Goal: Check status

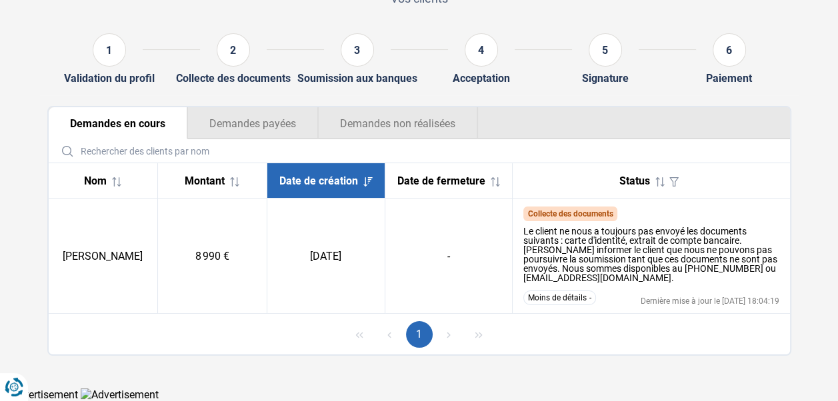
click at [237, 297] on td "8 990 €" at bounding box center [211, 256] width 109 height 115
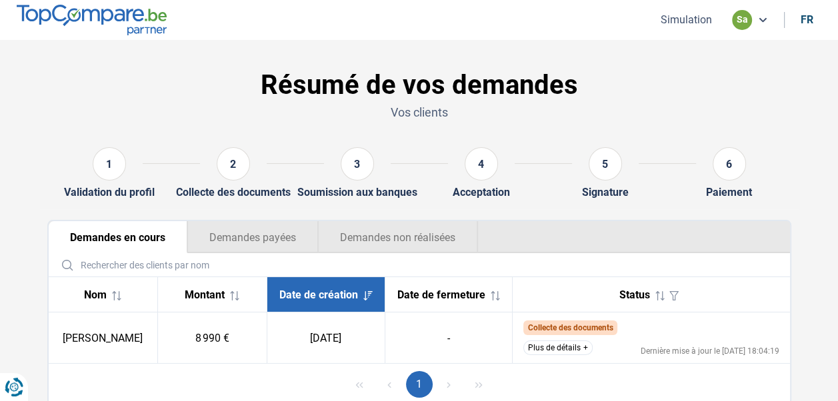
scroll to position [50, 0]
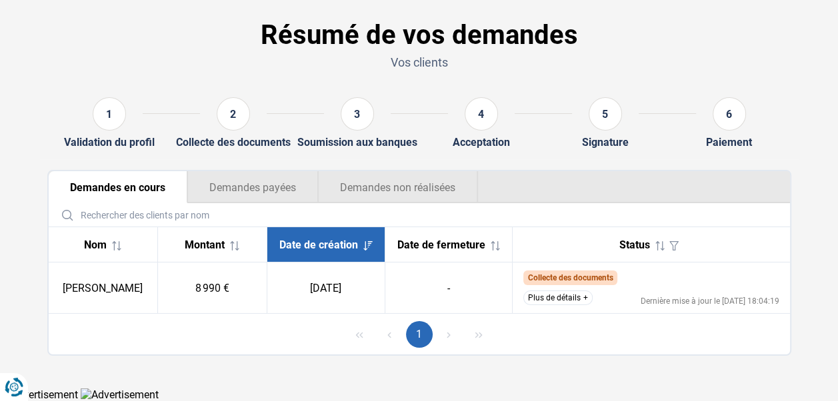
click at [551, 300] on button "Plus de détails" at bounding box center [557, 298] width 69 height 15
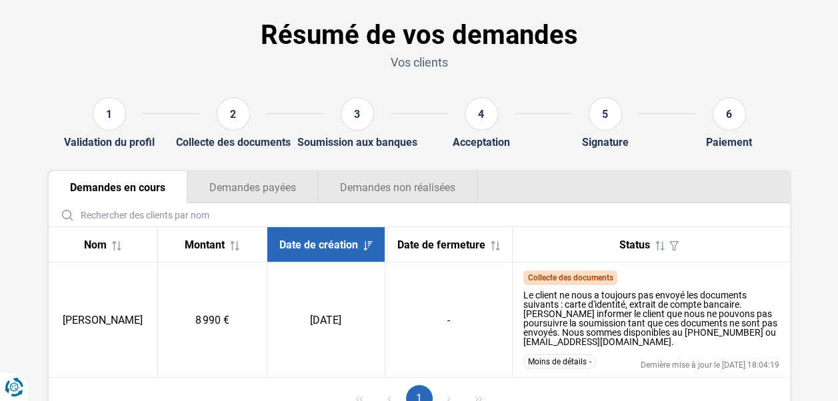
scroll to position [114, 0]
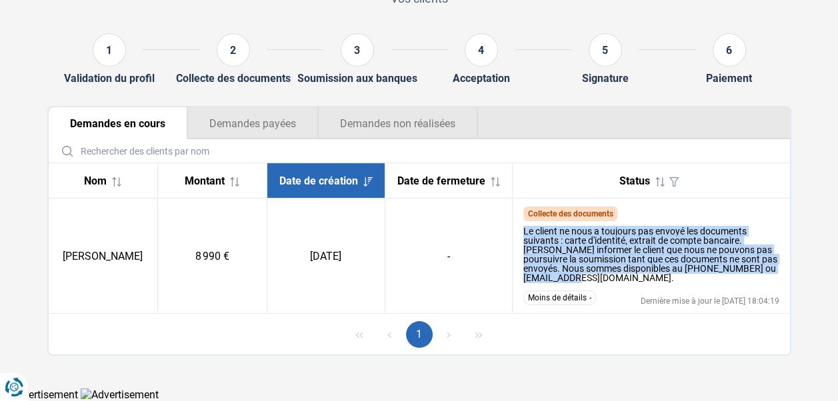
drag, startPoint x: 524, startPoint y: 233, endPoint x: 648, endPoint y: 285, distance: 135.0
click at [648, 285] on div "Le client ne nous a toujours pas envoyé les documents suivants : carte d'identi…" at bounding box center [651, 253] width 256 height 64
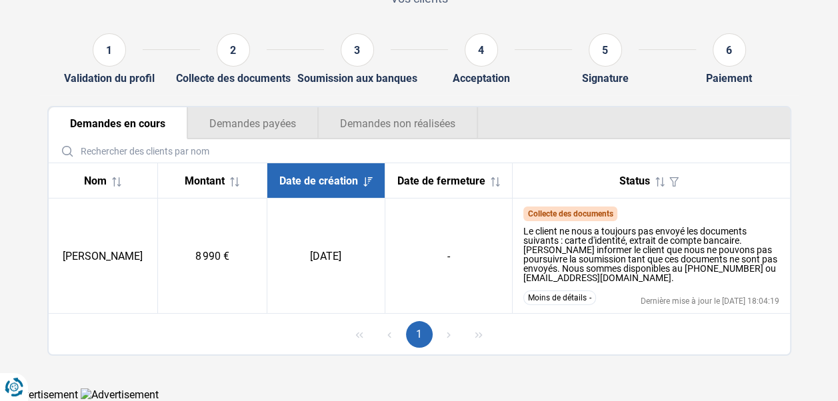
click at [484, 252] on td "-" at bounding box center [447, 256] width 127 height 115
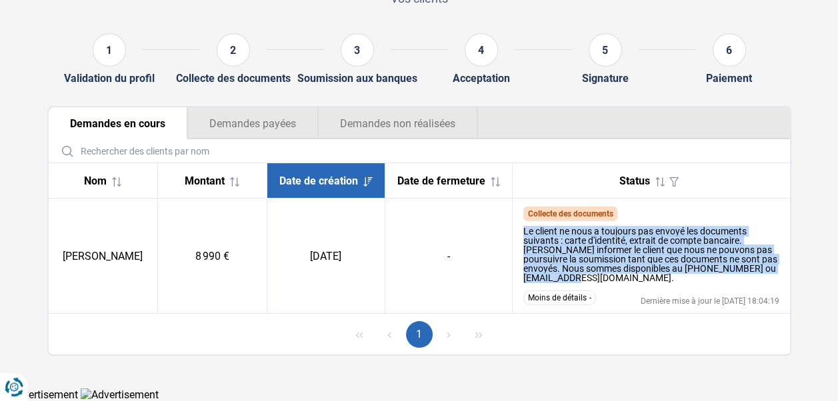
drag, startPoint x: 524, startPoint y: 231, endPoint x: 652, endPoint y: 276, distance: 135.5
click at [652, 276] on div "Le client ne nous a toujours pas envoyé les documents suivants : carte d'identi…" at bounding box center [651, 255] width 256 height 56
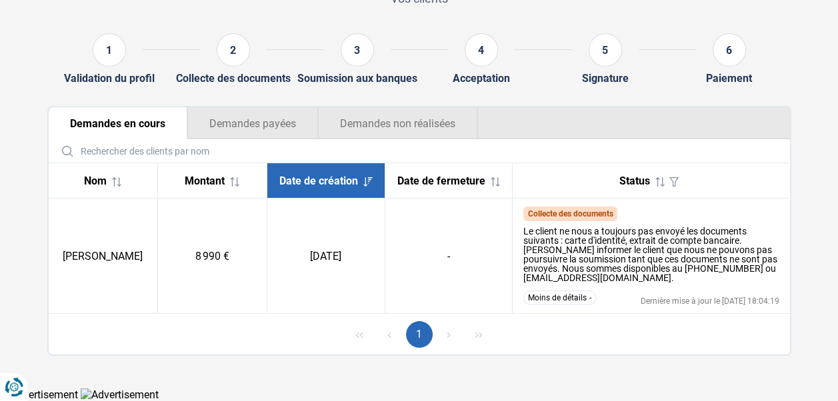
click at [464, 271] on td "-" at bounding box center [447, 256] width 127 height 115
